Goal: Information Seeking & Learning: Learn about a topic

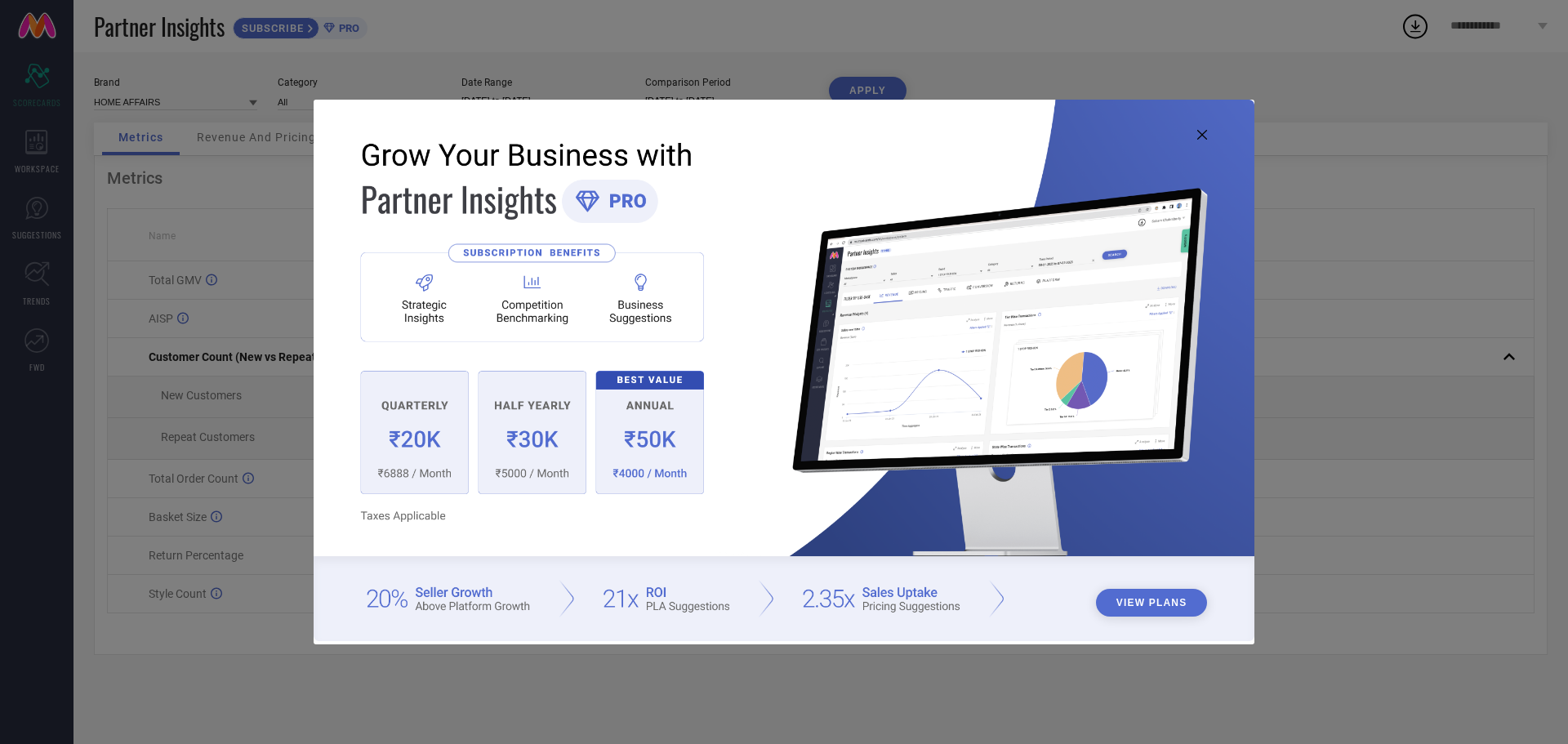
click at [1203, 135] on icon at bounding box center [1202, 134] width 10 height 10
click at [1162, 600] on button "View Plans" at bounding box center [1151, 603] width 111 height 28
drag, startPoint x: 1204, startPoint y: 131, endPoint x: 1190, endPoint y: 194, distance: 64.5
click at [1204, 132] on icon at bounding box center [1202, 134] width 10 height 10
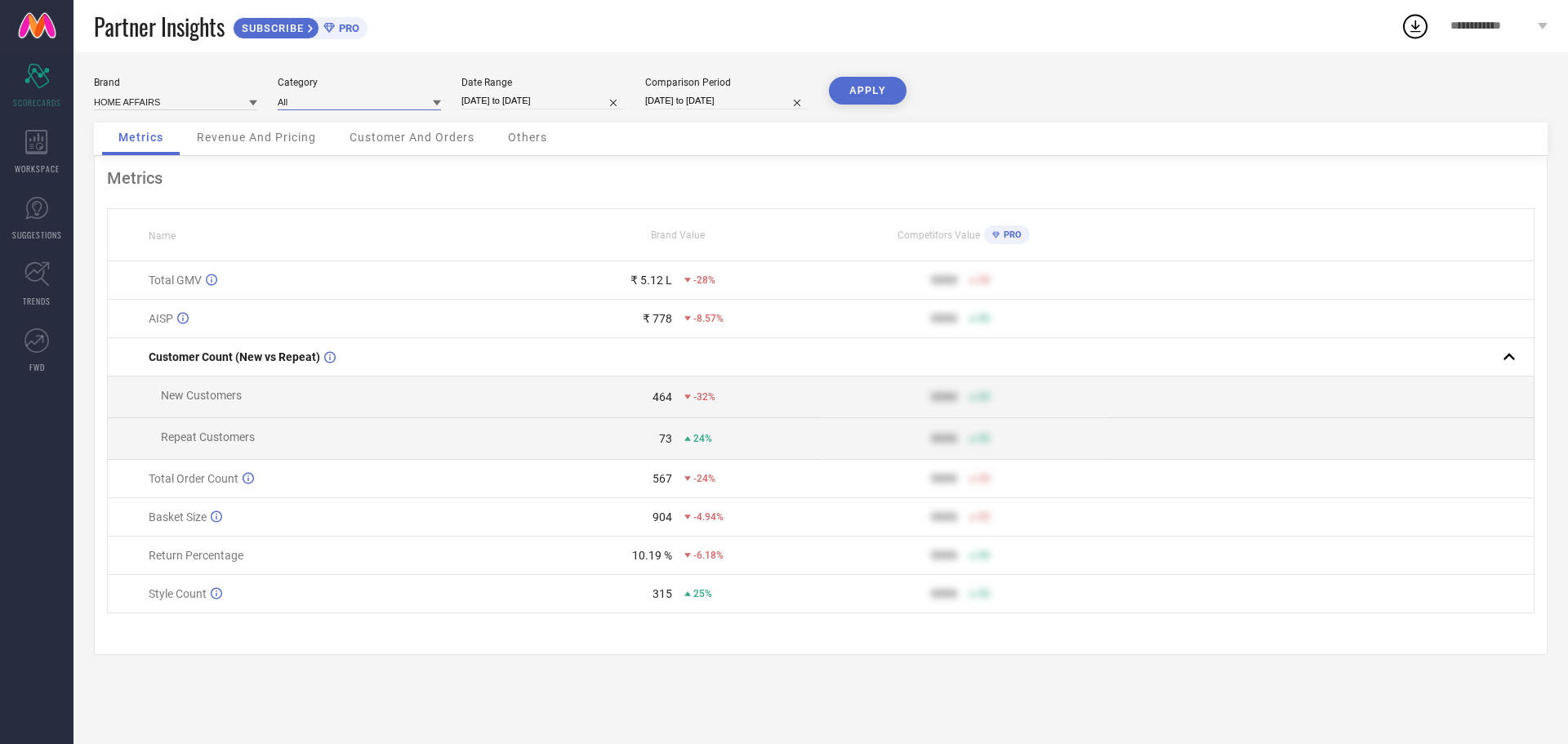
click at [374, 97] on input at bounding box center [359, 101] width 163 height 17
click at [369, 196] on div "Unisex-Table Linen Sets" at bounding box center [359, 207] width 163 height 28
click at [846, 79] on button "APPLY" at bounding box center [867, 91] width 78 height 28
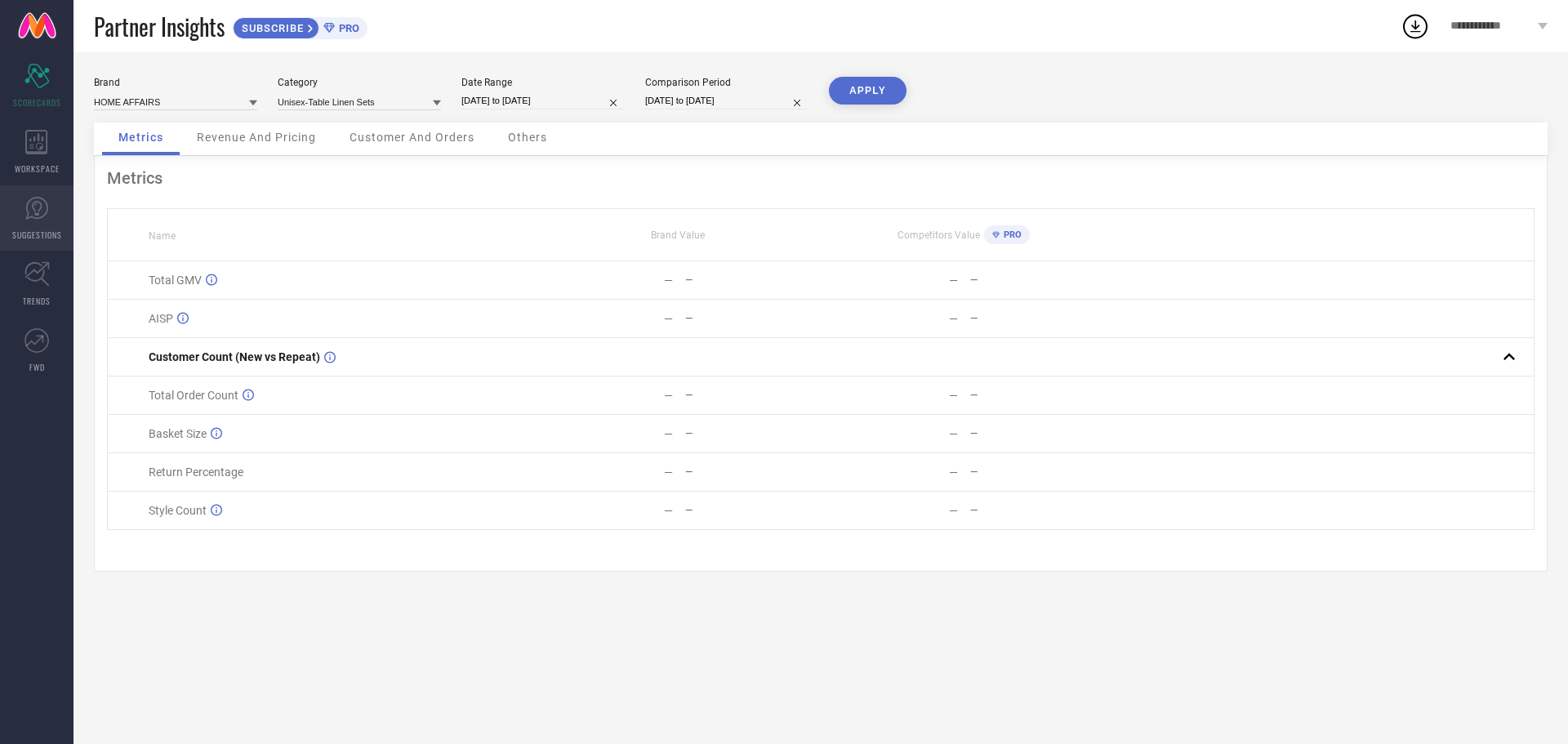
click at [21, 210] on link "SUGGESTIONS" at bounding box center [36, 217] width 73 height 65
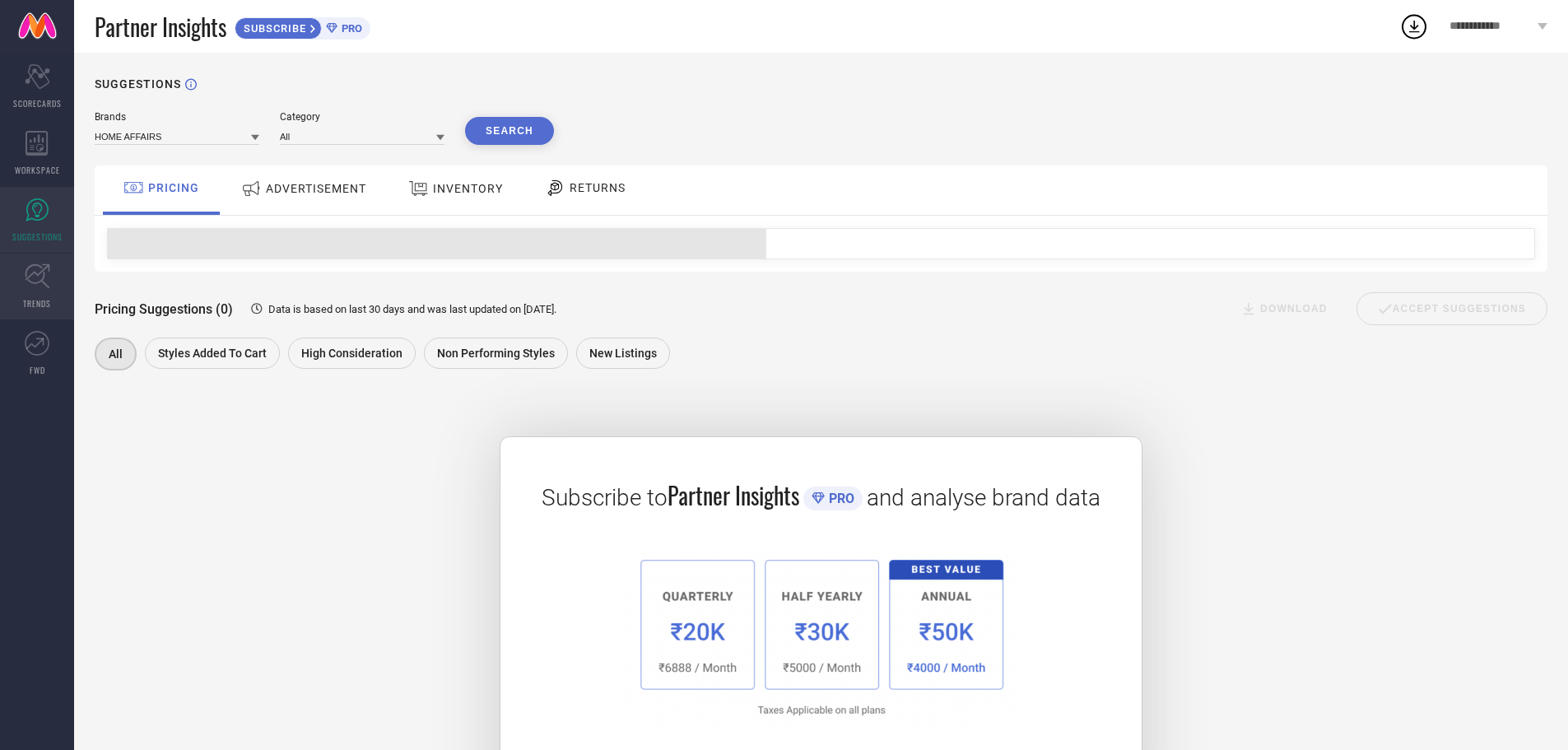
click at [26, 278] on icon at bounding box center [37, 276] width 25 height 25
